Goal: Information Seeking & Learning: Learn about a topic

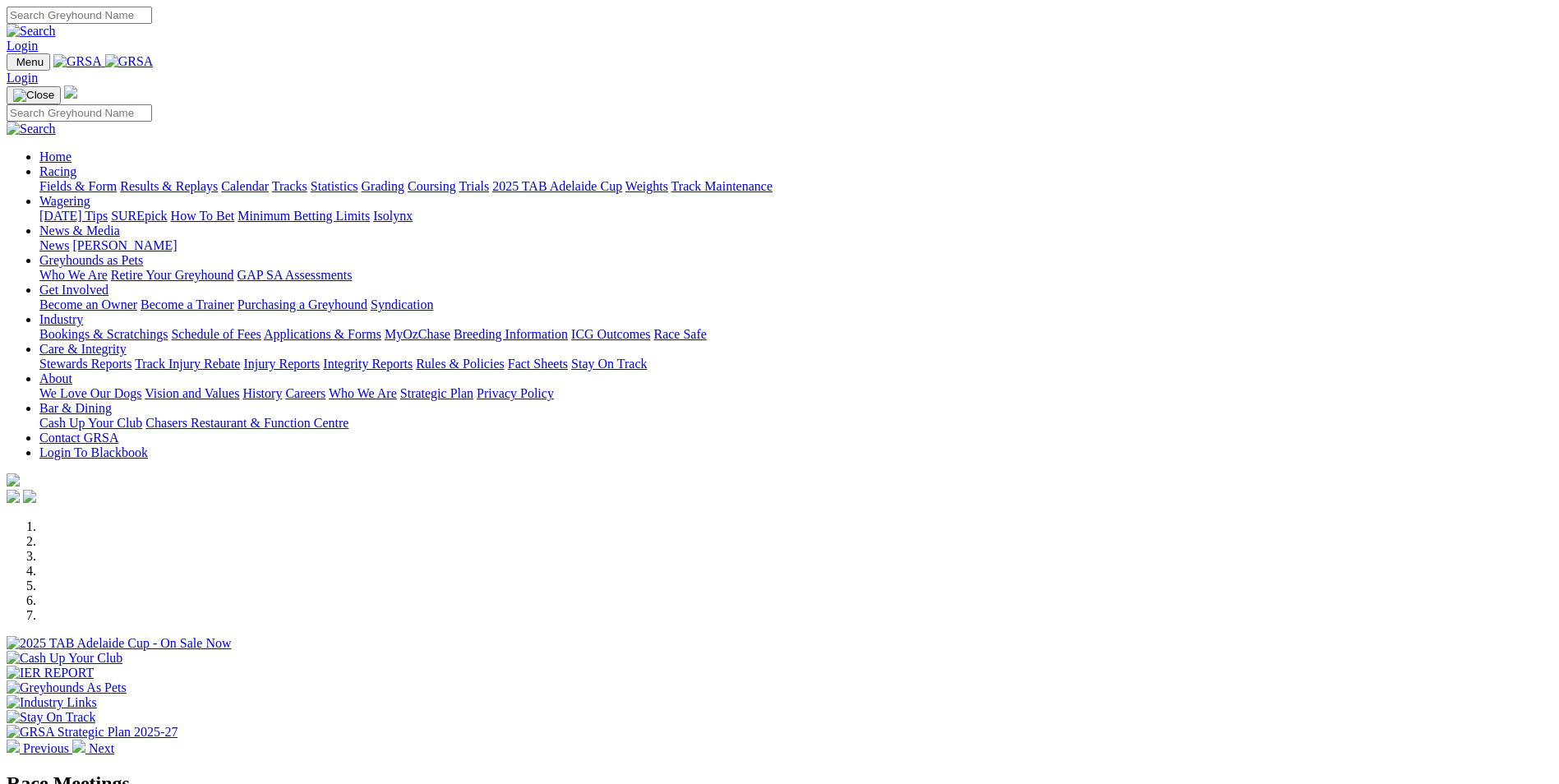
click at [126, 342] on link "Care & Integrity" at bounding box center [83, 349] width 87 height 14
click at [505, 357] on link "Rules & Policies" at bounding box center [460, 364] width 89 height 14
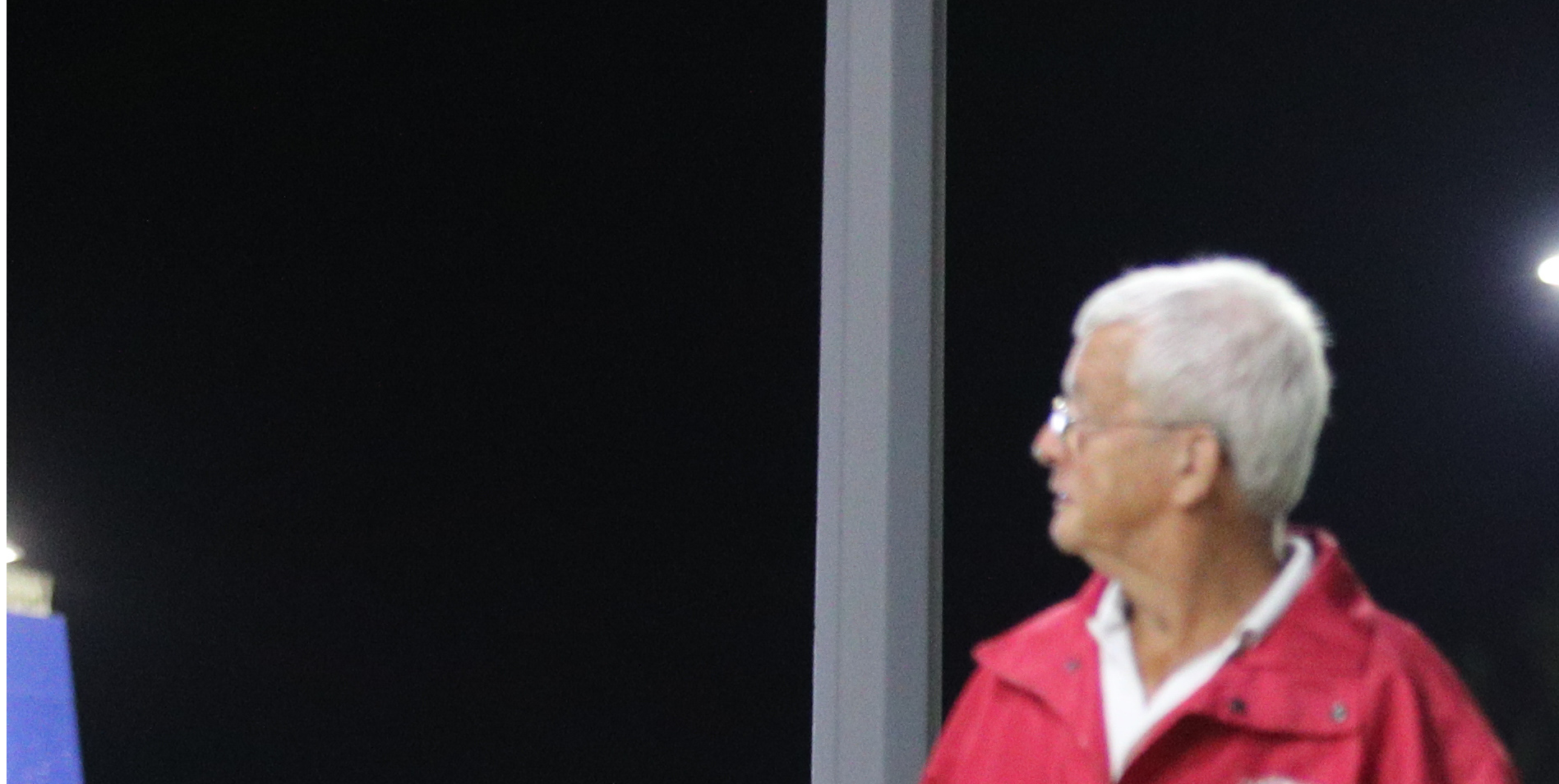
scroll to position [904, 0]
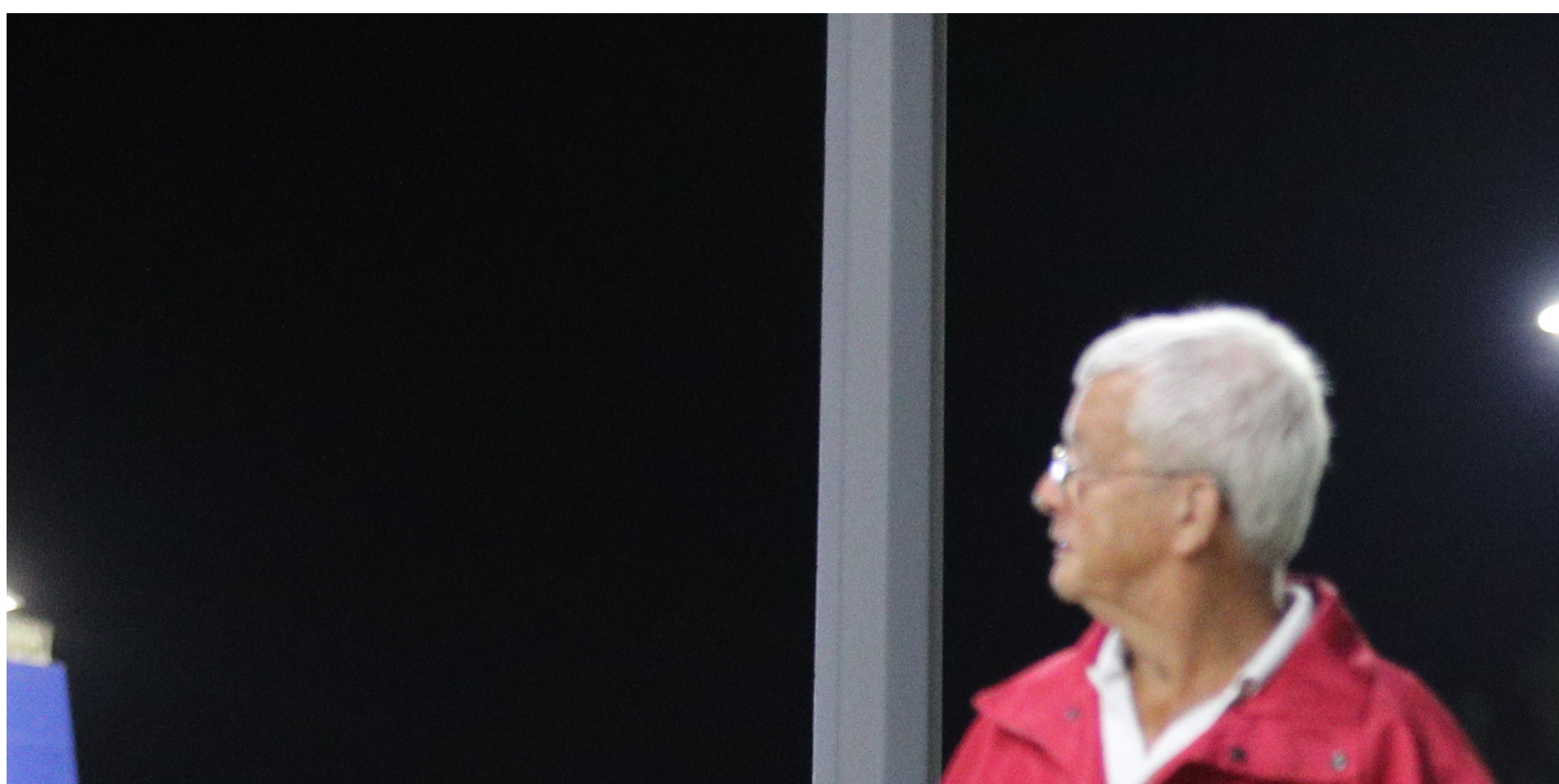
scroll to position [329, 0]
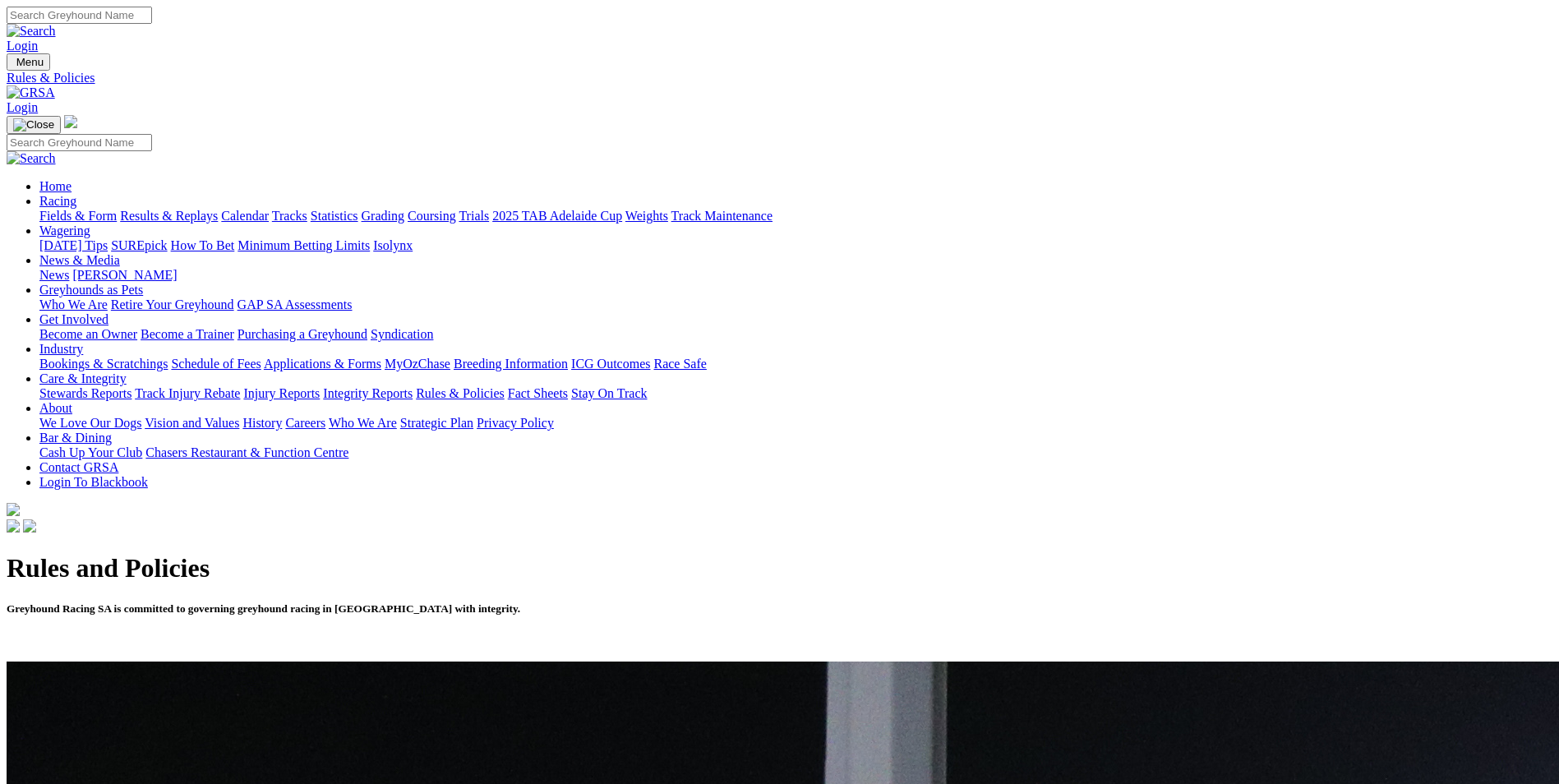
click at [72, 401] on link "About" at bounding box center [56, 408] width 33 height 14
click at [397, 416] on link "Who We Are" at bounding box center [363, 423] width 68 height 14
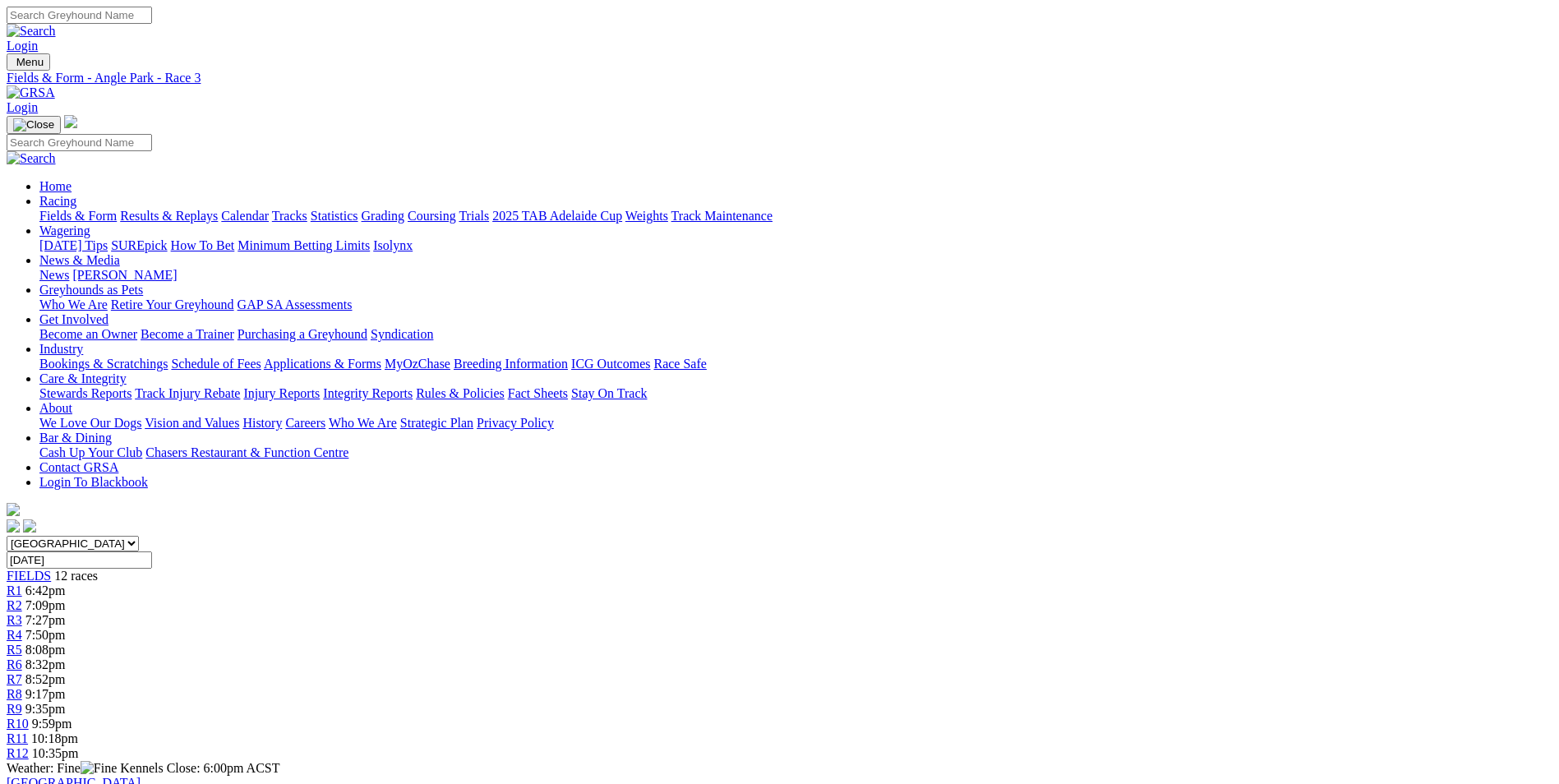
click at [463, 598] on div "R2 7:09pm" at bounding box center [780, 605] width 1546 height 15
click at [309, 568] on div "FIELDS 12 races" at bounding box center [780, 575] width 1546 height 15
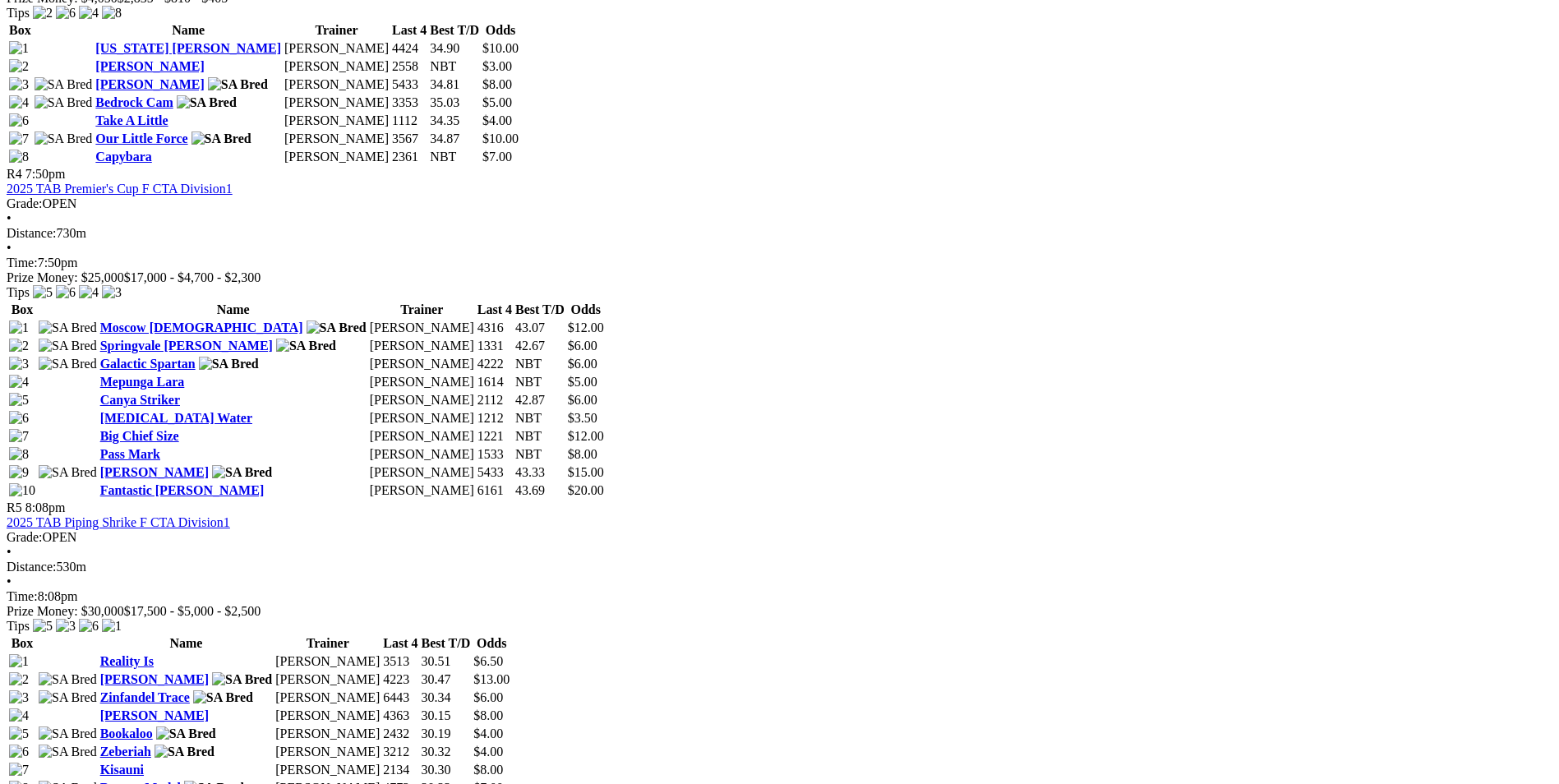
scroll to position [1643, 0]
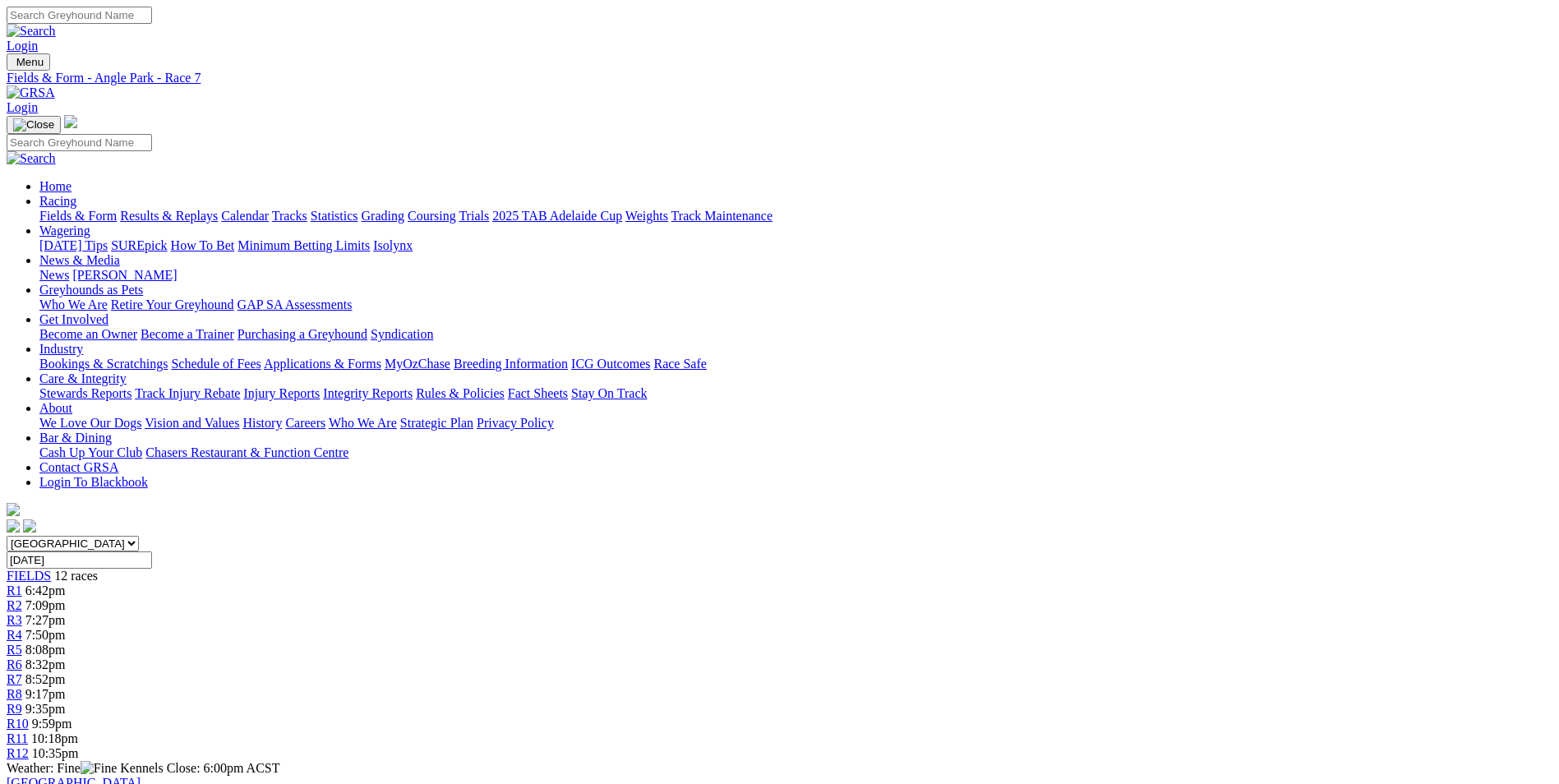
click at [72, 401] on link "About" at bounding box center [56, 408] width 33 height 14
click at [397, 416] on link "Who We Are" at bounding box center [363, 423] width 68 height 14
